Goal: Find specific page/section: Find specific page/section

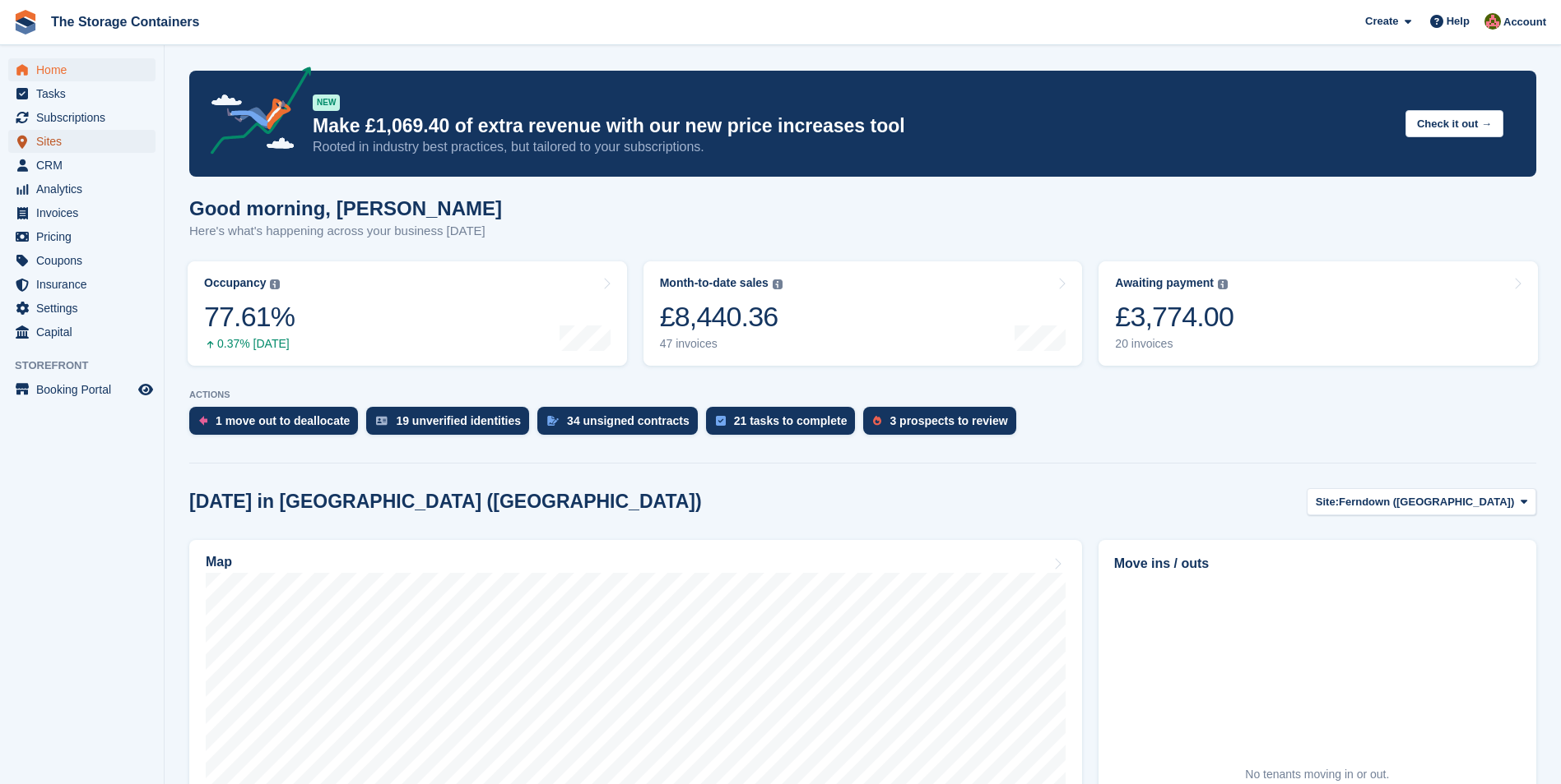
click at [79, 145] on span "Sites" at bounding box center [85, 141] width 99 height 23
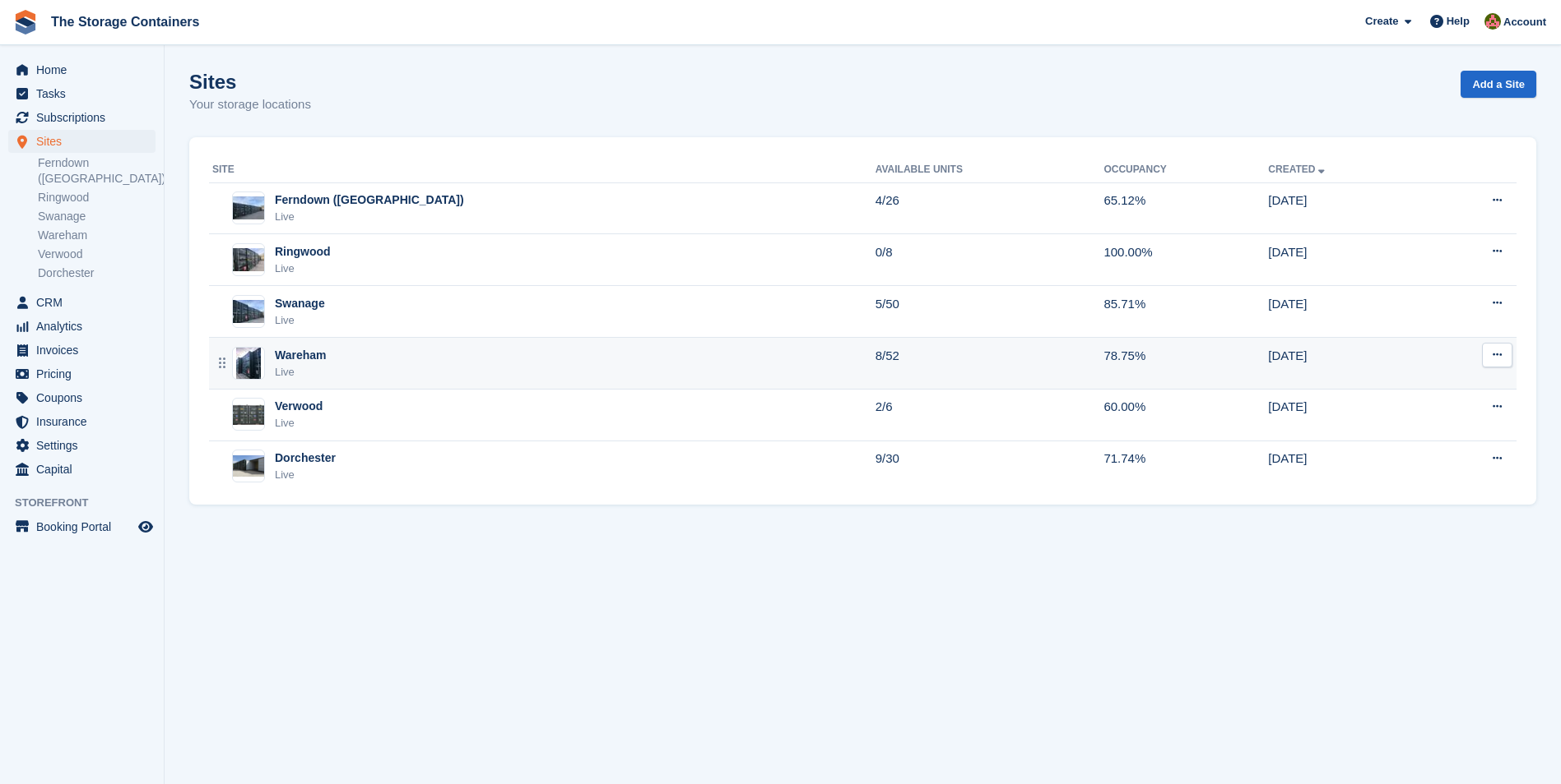
click at [417, 361] on div "Wareham Live" at bounding box center [543, 364] width 663 height 34
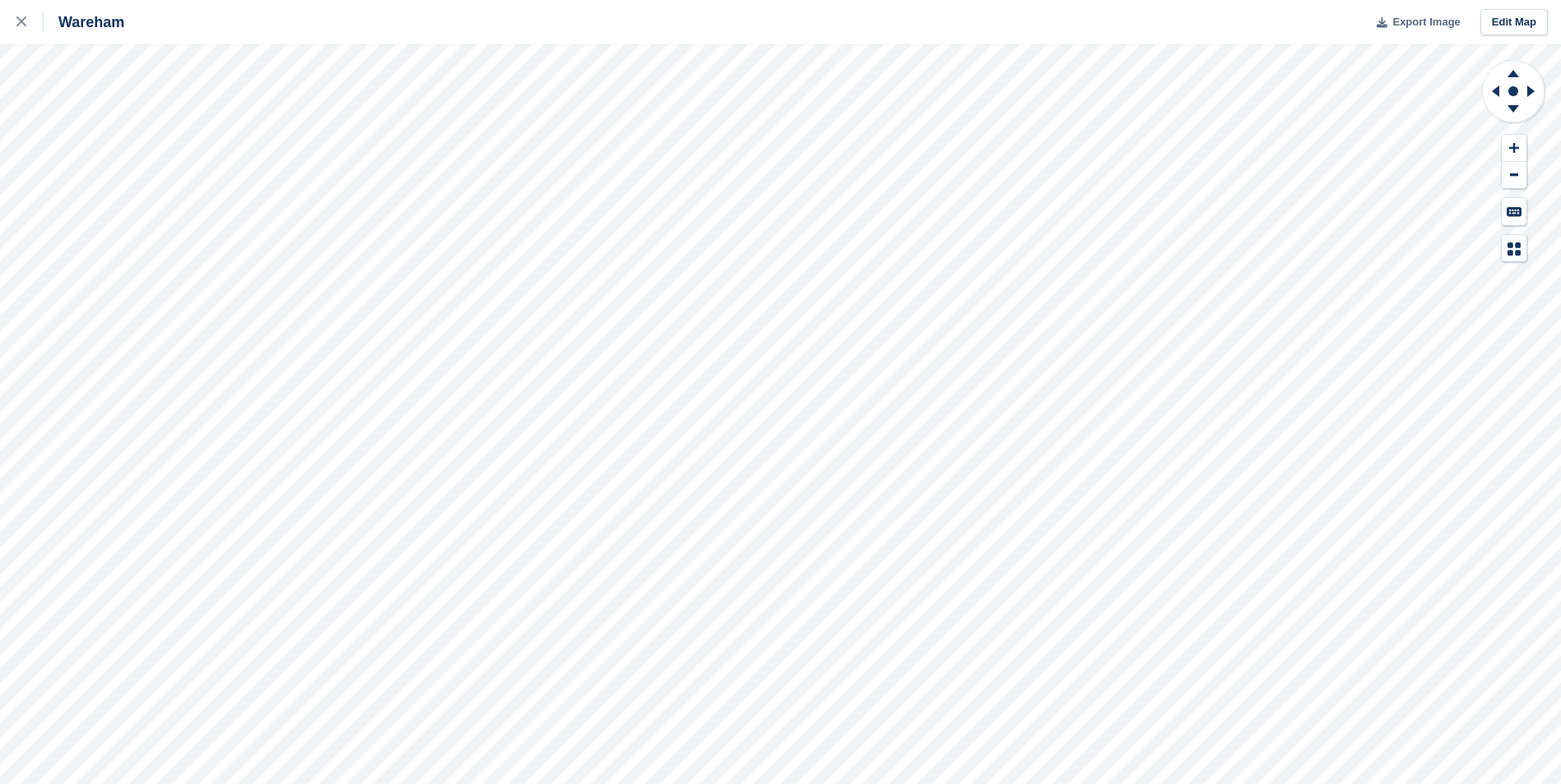
click at [1424, 16] on span "Export Image" at bounding box center [1425, 22] width 67 height 16
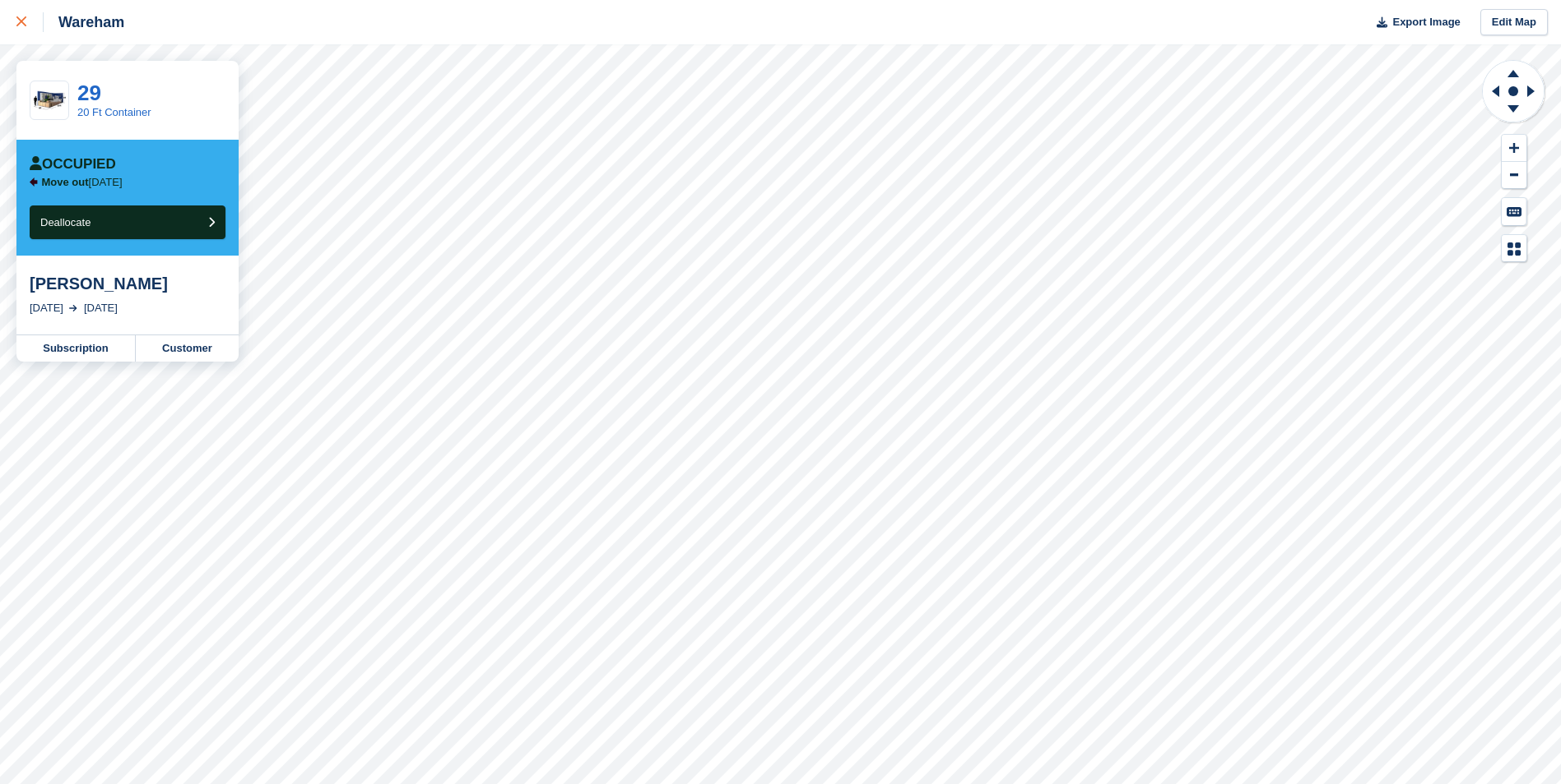
click at [25, 20] on icon at bounding box center [21, 21] width 10 height 10
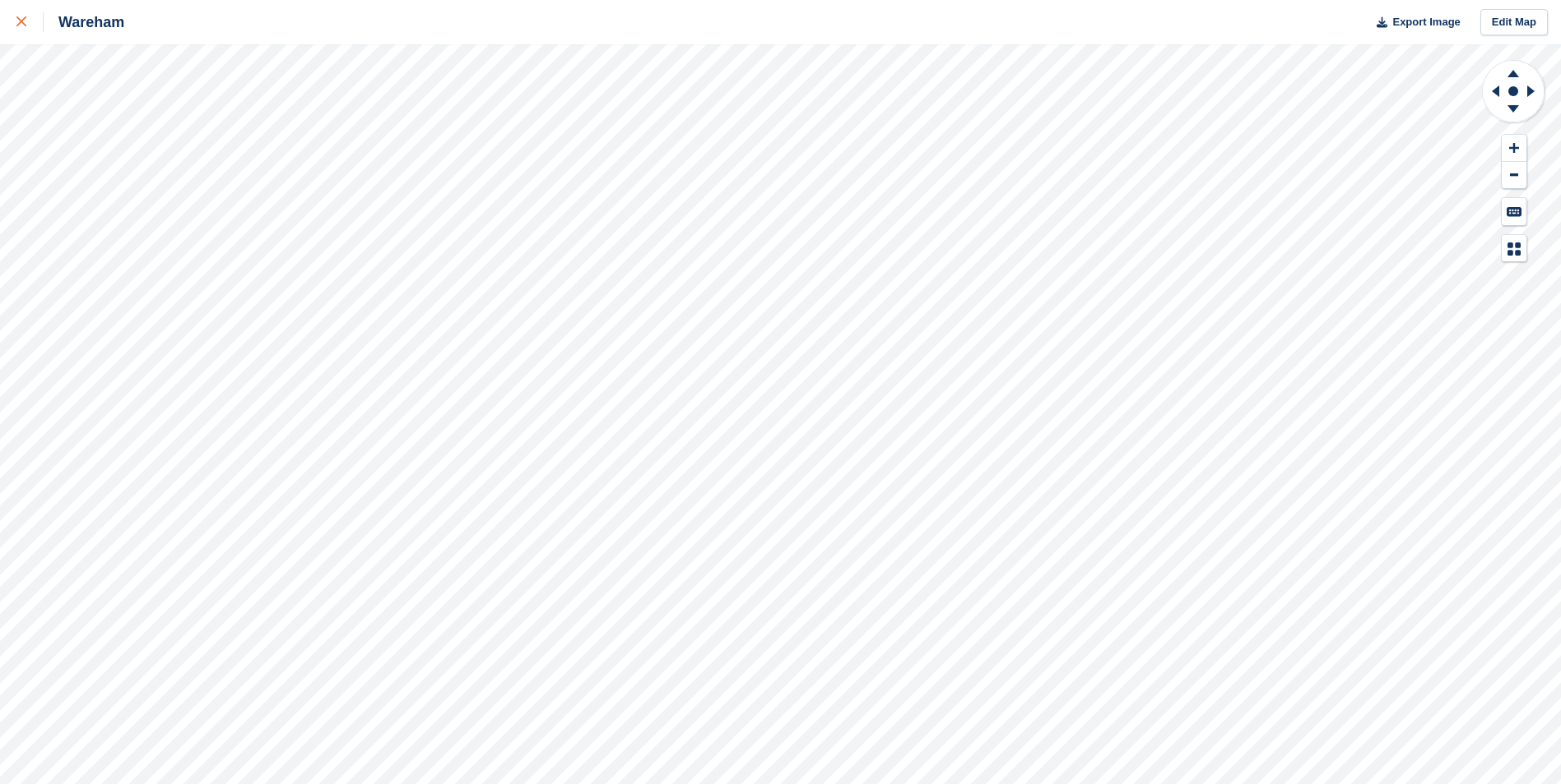
click at [28, 23] on div at bounding box center [29, 22] width 27 height 20
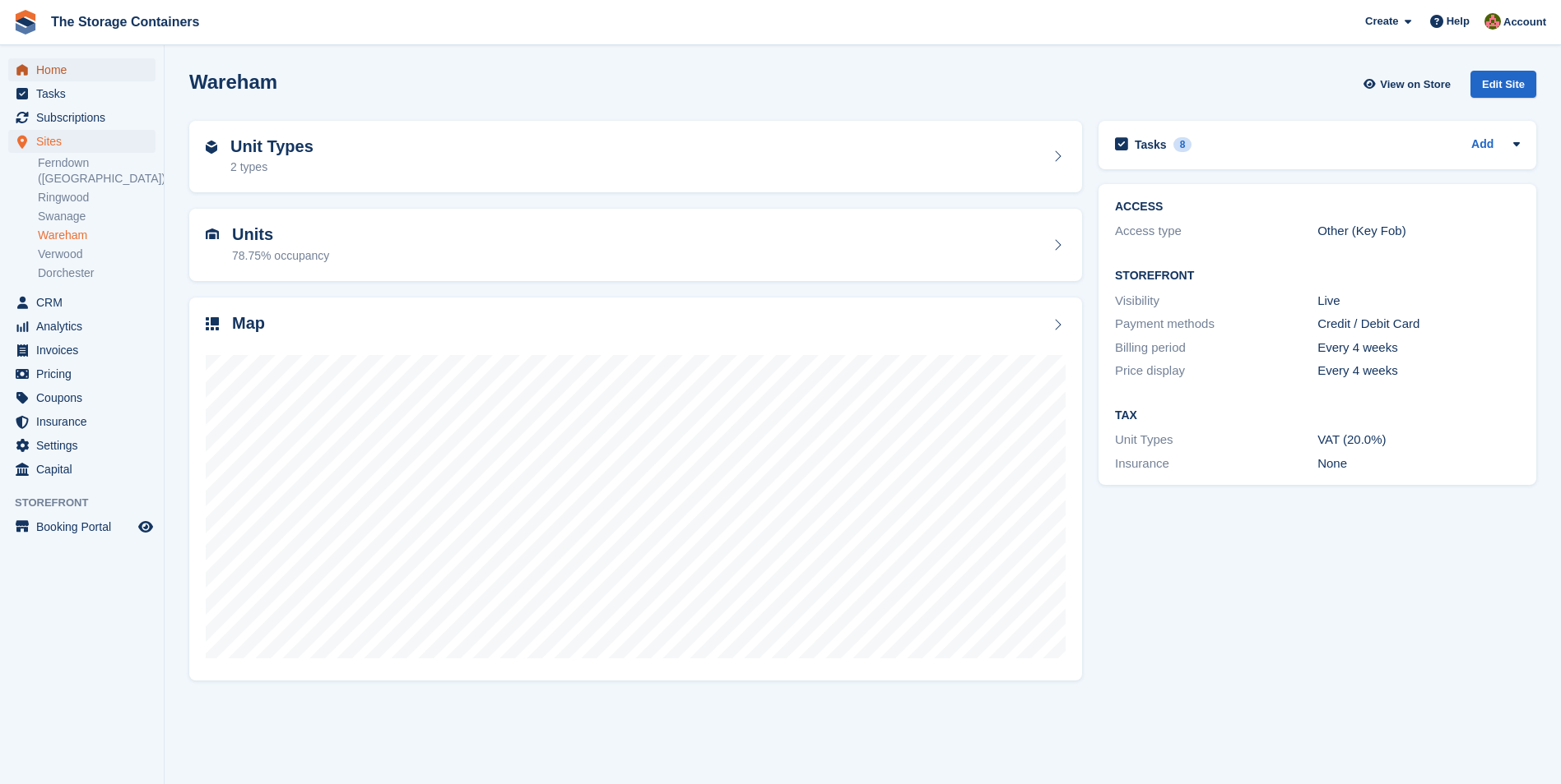
click at [91, 64] on span "Home" at bounding box center [85, 69] width 99 height 23
